Goal: Information Seeking & Learning: Learn about a topic

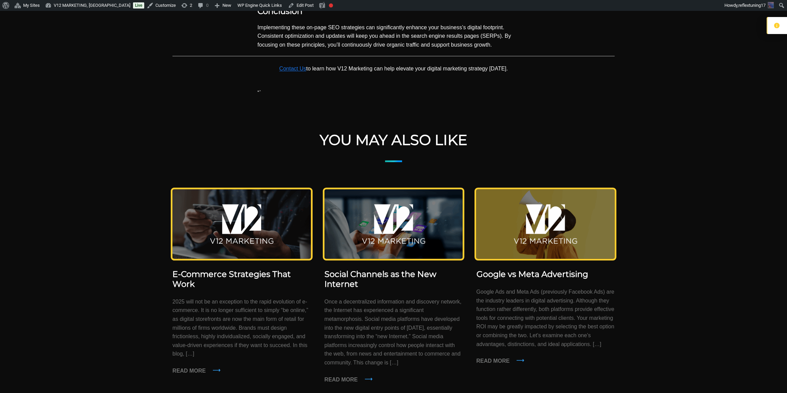
scroll to position [865, 0]
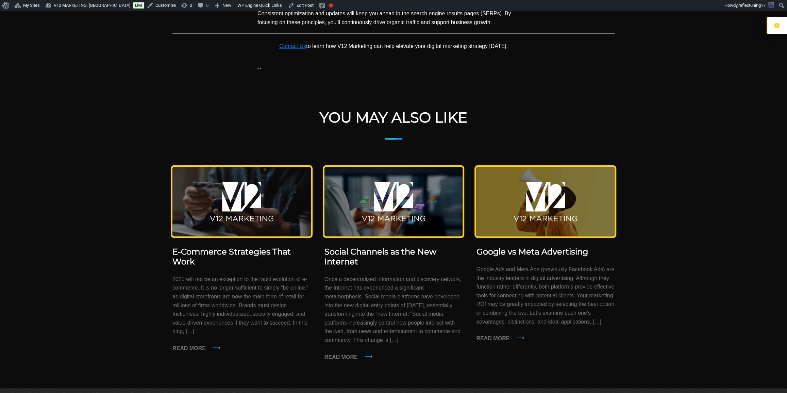
drag, startPoint x: 265, startPoint y: 264, endPoint x: 244, endPoint y: 264, distance: 20.7
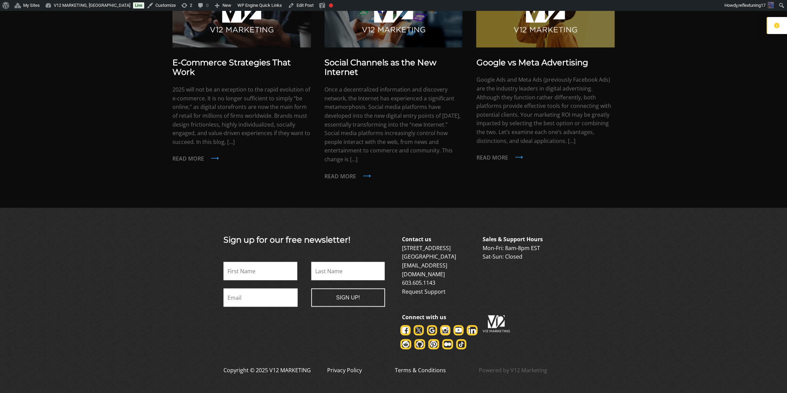
scroll to position [1020, 0]
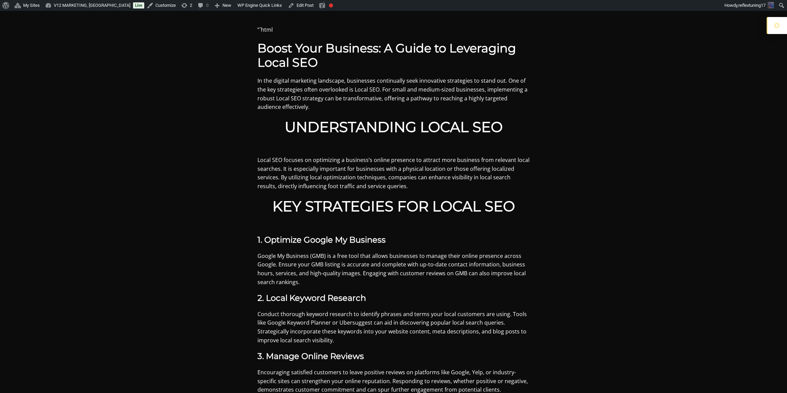
scroll to position [216, 0]
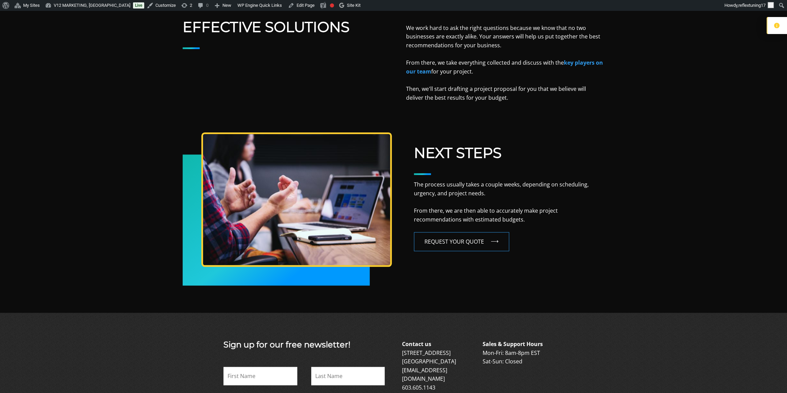
scroll to position [474, 0]
